Goal: Transaction & Acquisition: Book appointment/travel/reservation

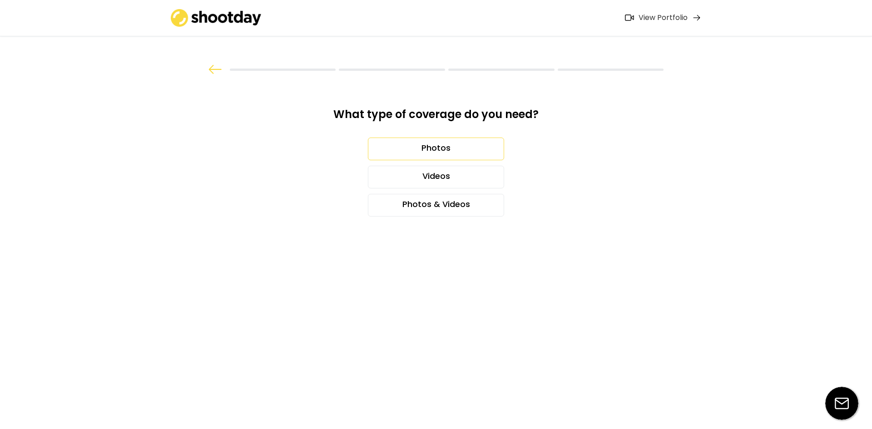
click at [416, 149] on div "Photos" at bounding box center [436, 149] width 136 height 23
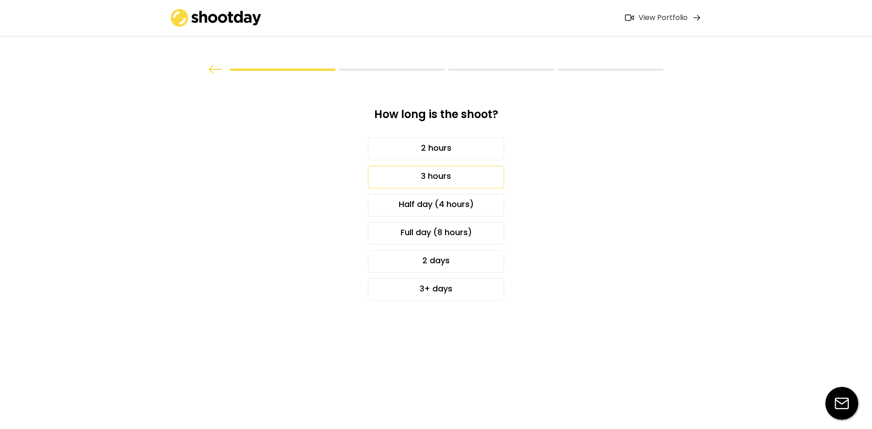
click at [418, 178] on div "3 hours" at bounding box center [436, 177] width 136 height 23
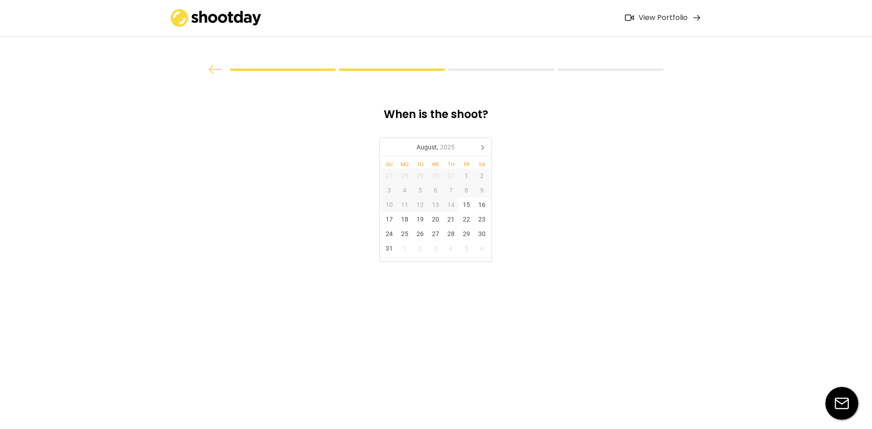
click at [483, 137] on div "When is the shoot? [DATE] Su Mo Tu We Th Fr Sa 27 28 29 30 31 1 2 3 4 5 6 7 8 9…" at bounding box center [436, 183] width 262 height 217
click at [480, 145] on icon at bounding box center [482, 147] width 15 height 15
click at [464, 217] on div "26" at bounding box center [466, 219] width 15 height 15
